Goal: Transaction & Acquisition: Book appointment/travel/reservation

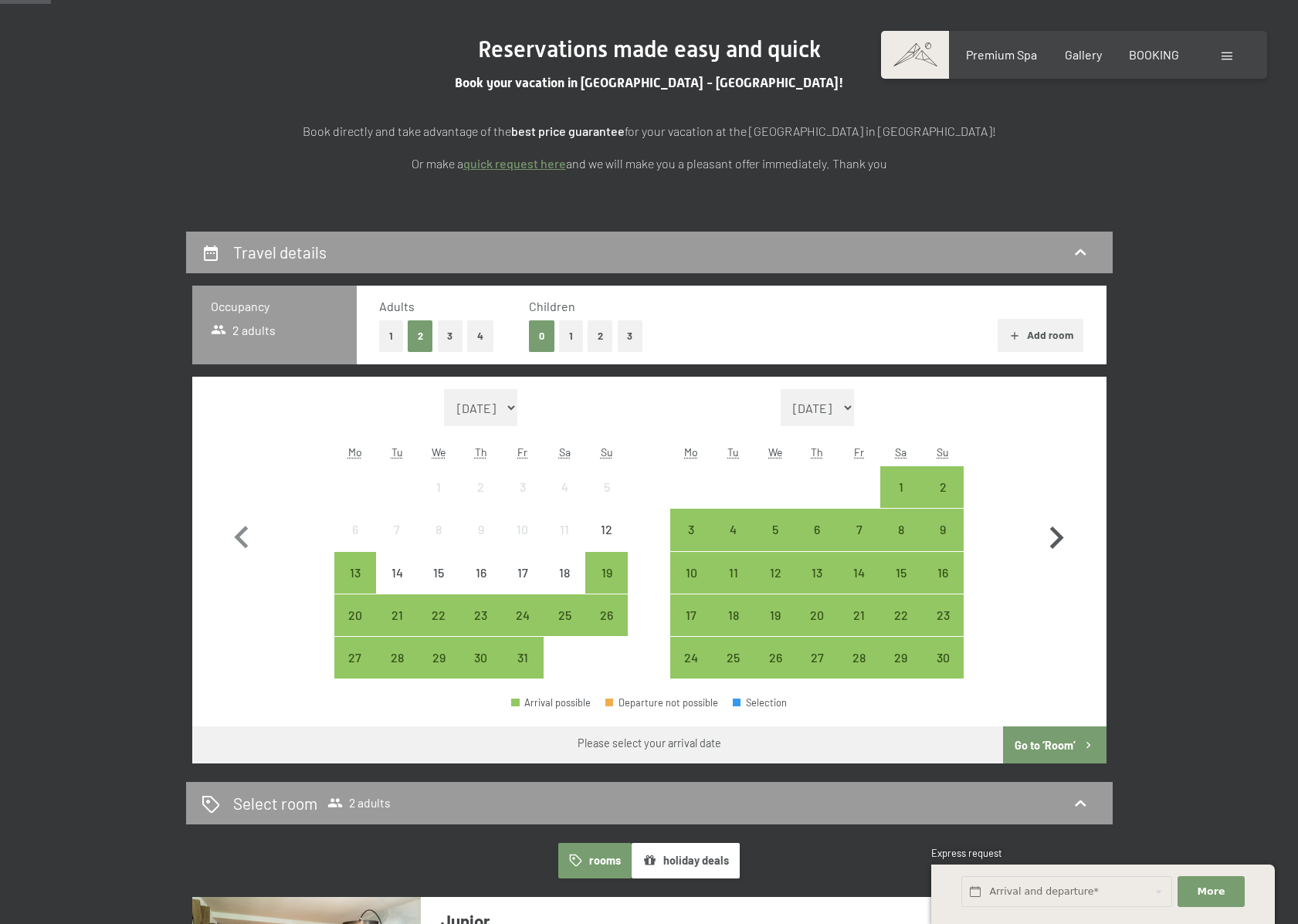
click at [1064, 543] on icon "button" at bounding box center [1056, 538] width 45 height 45
select select "[DATE]"
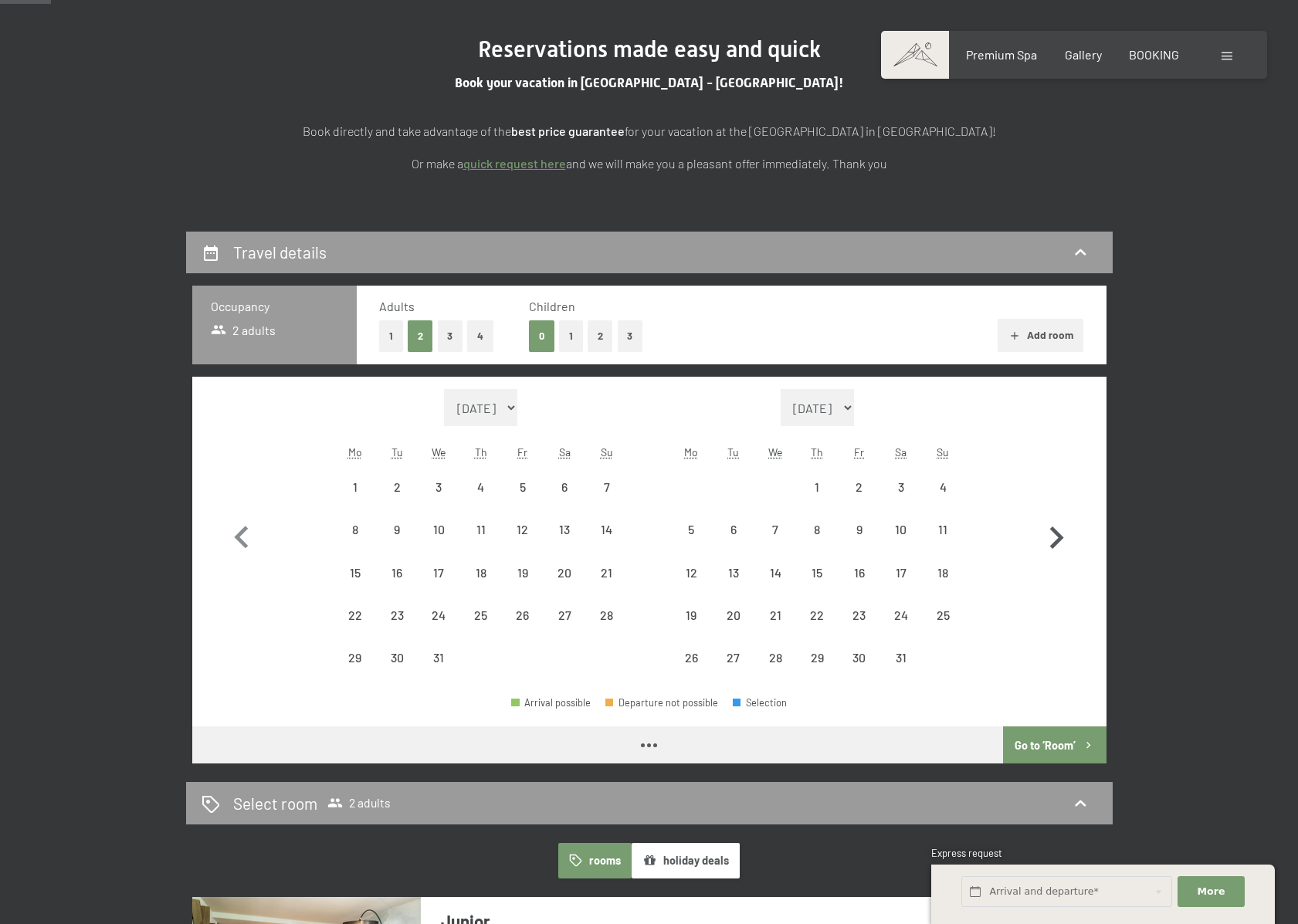
click at [1064, 543] on icon "button" at bounding box center [1056, 538] width 45 height 45
select select "[DATE]"
click at [1064, 543] on icon "button" at bounding box center [1056, 538] width 45 height 45
select select "[DATE]"
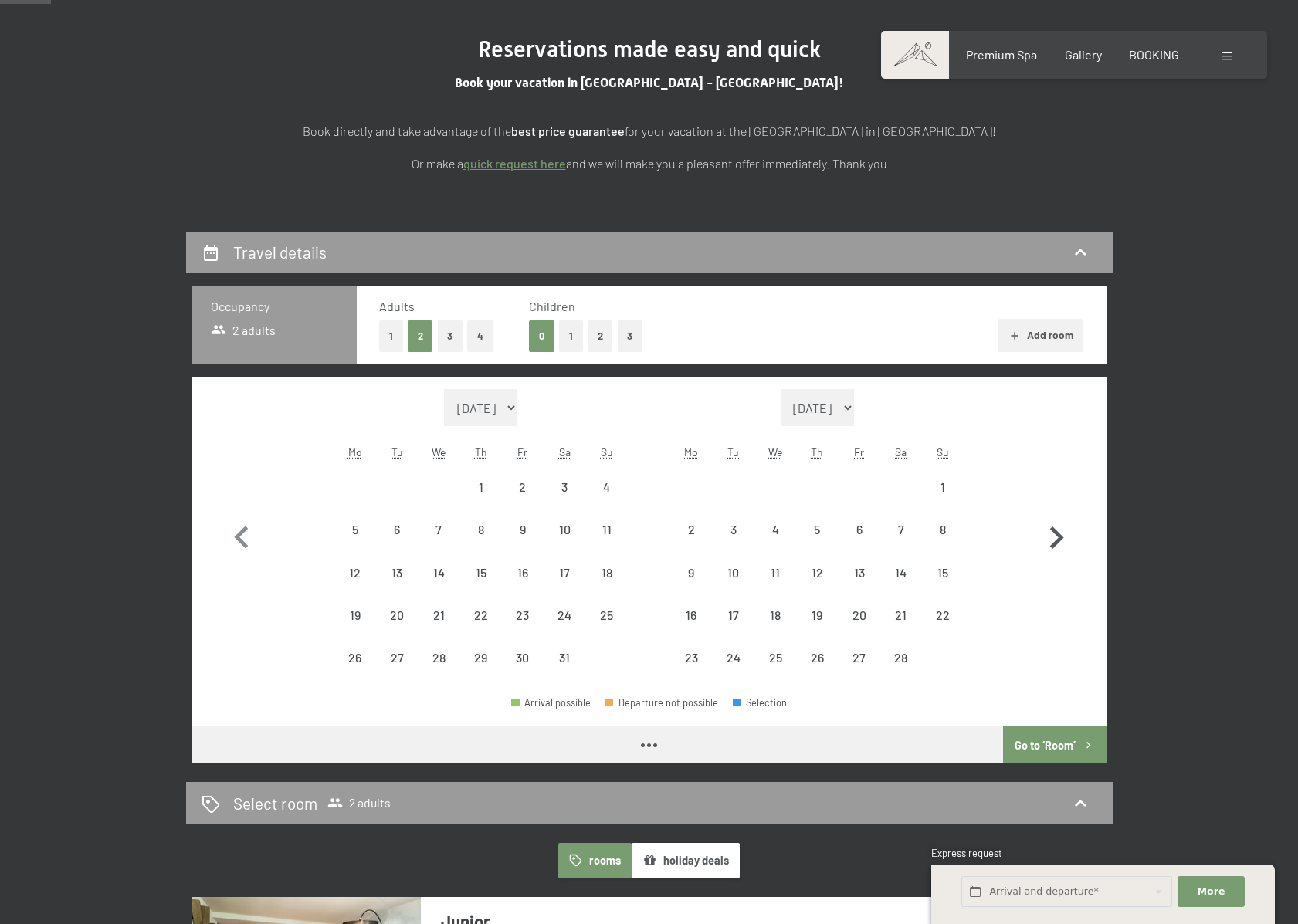
select select "[DATE]"
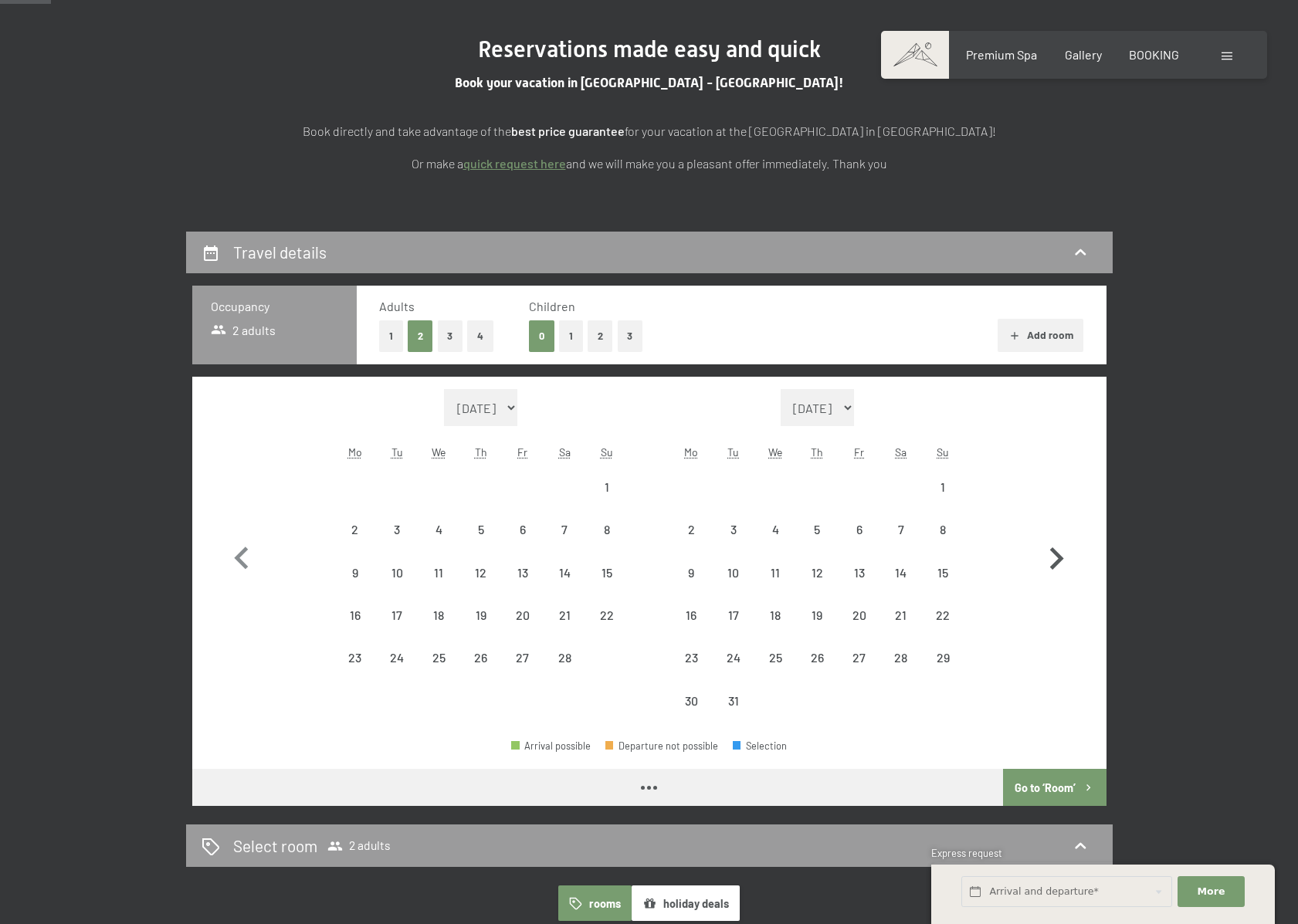
select select "[DATE]"
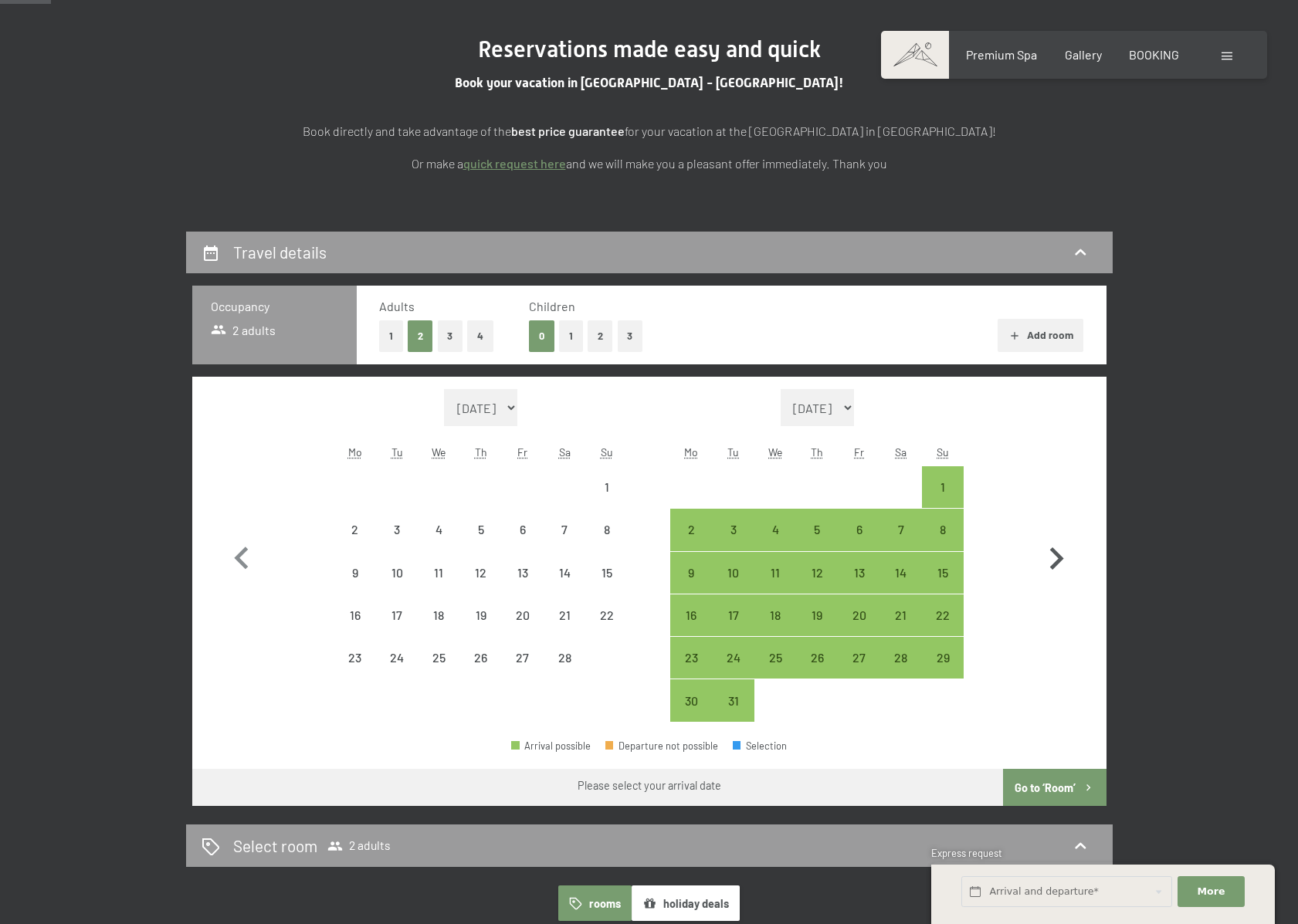
select select "[DATE]"
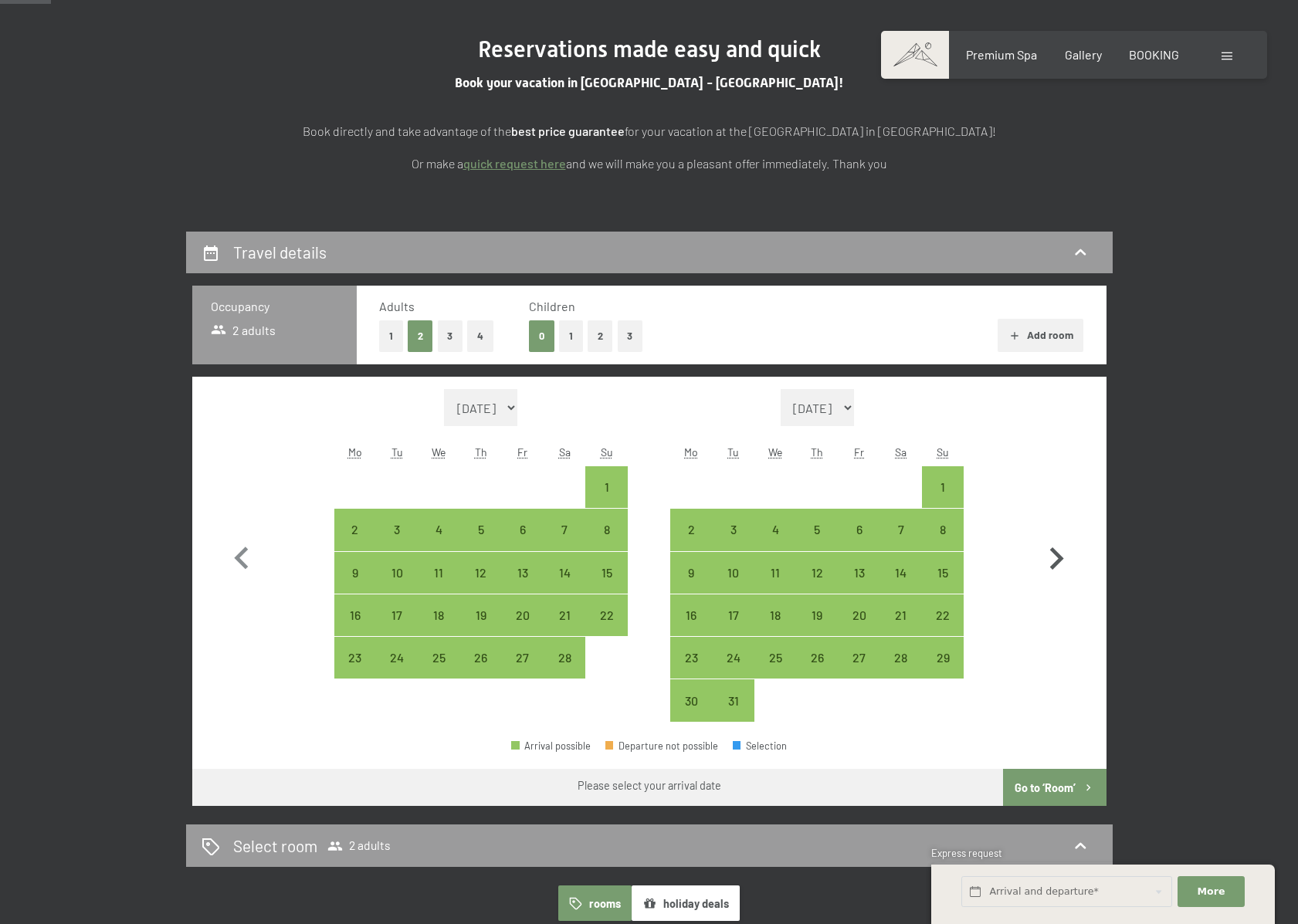
click at [1053, 550] on icon "button" at bounding box center [1057, 558] width 14 height 23
select select "[DATE]"
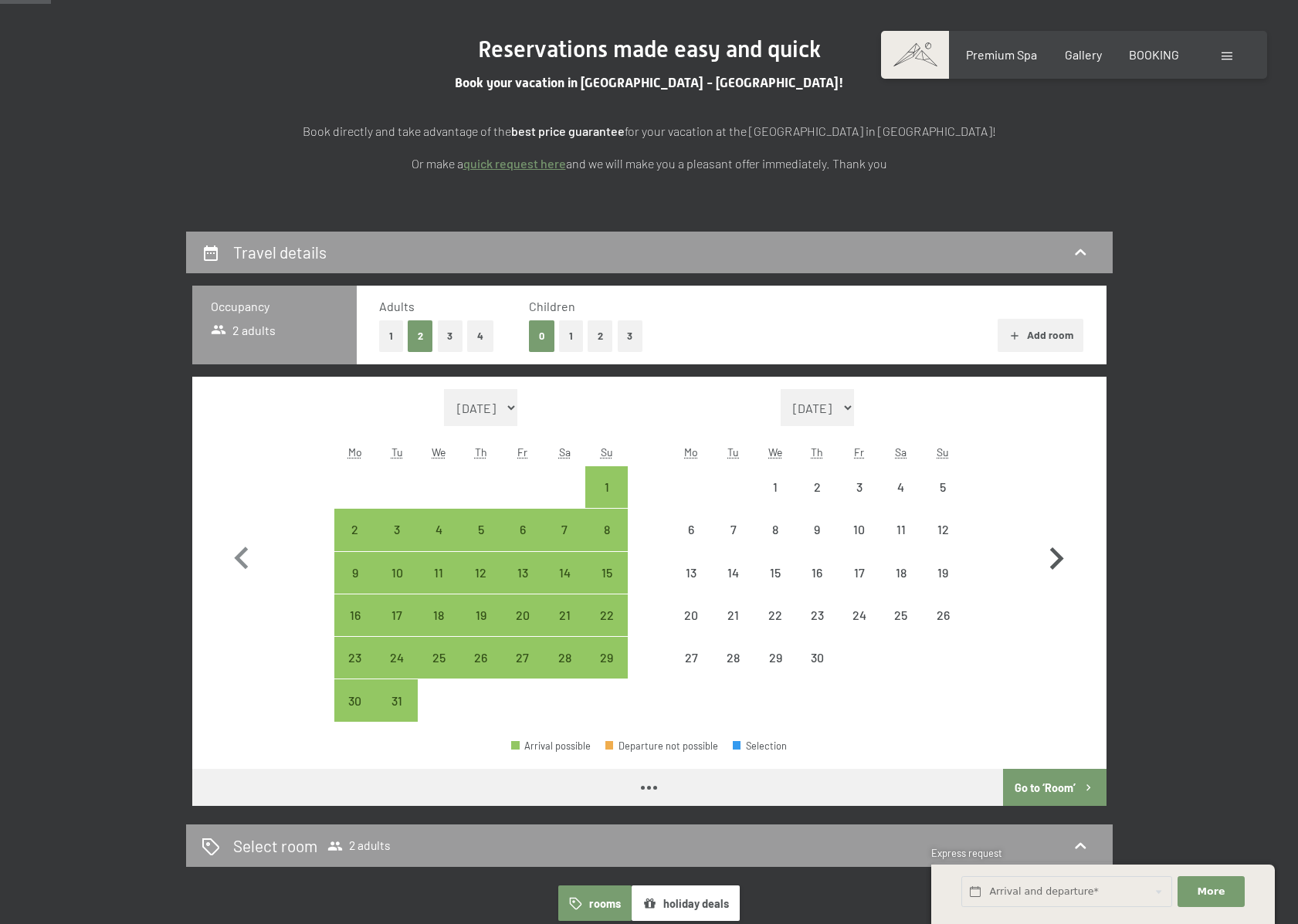
click at [1053, 550] on icon "button" at bounding box center [1057, 558] width 14 height 23
select select "[DATE]"
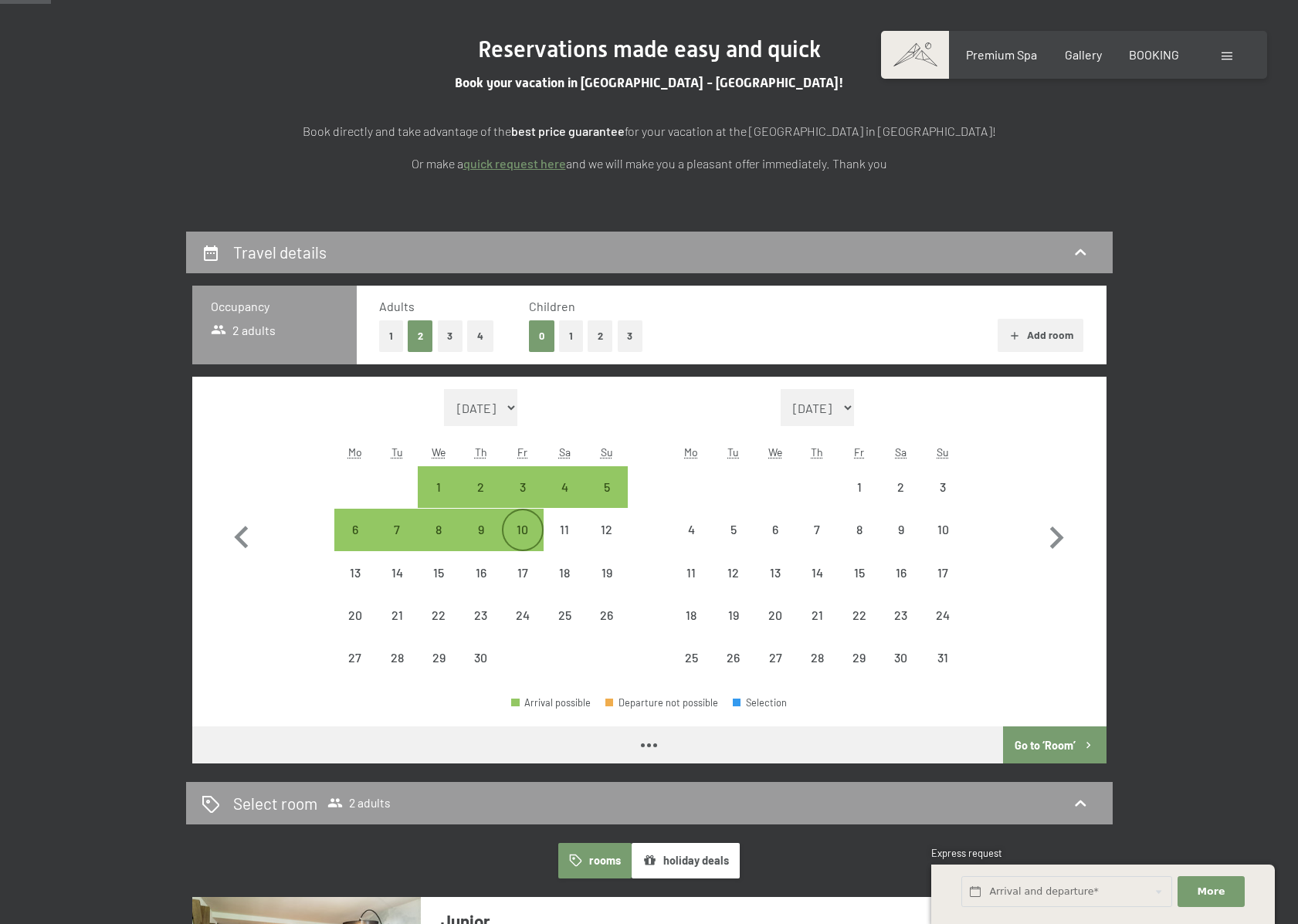
select select "[DATE]"
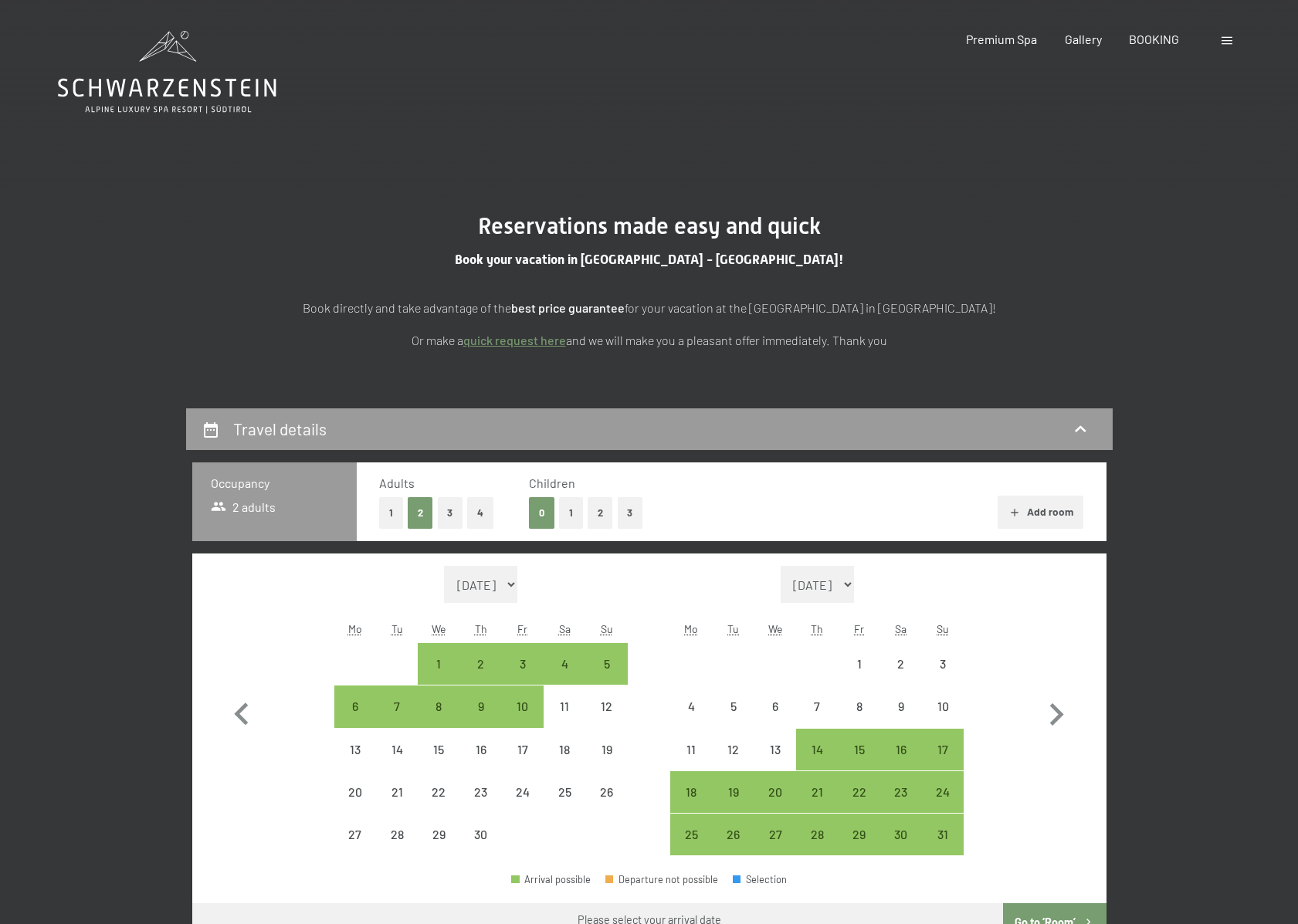
drag, startPoint x: 34, startPoint y: 78, endPoint x: 346, endPoint y: 132, distance: 316.6
